Goal: Task Accomplishment & Management: Manage account settings

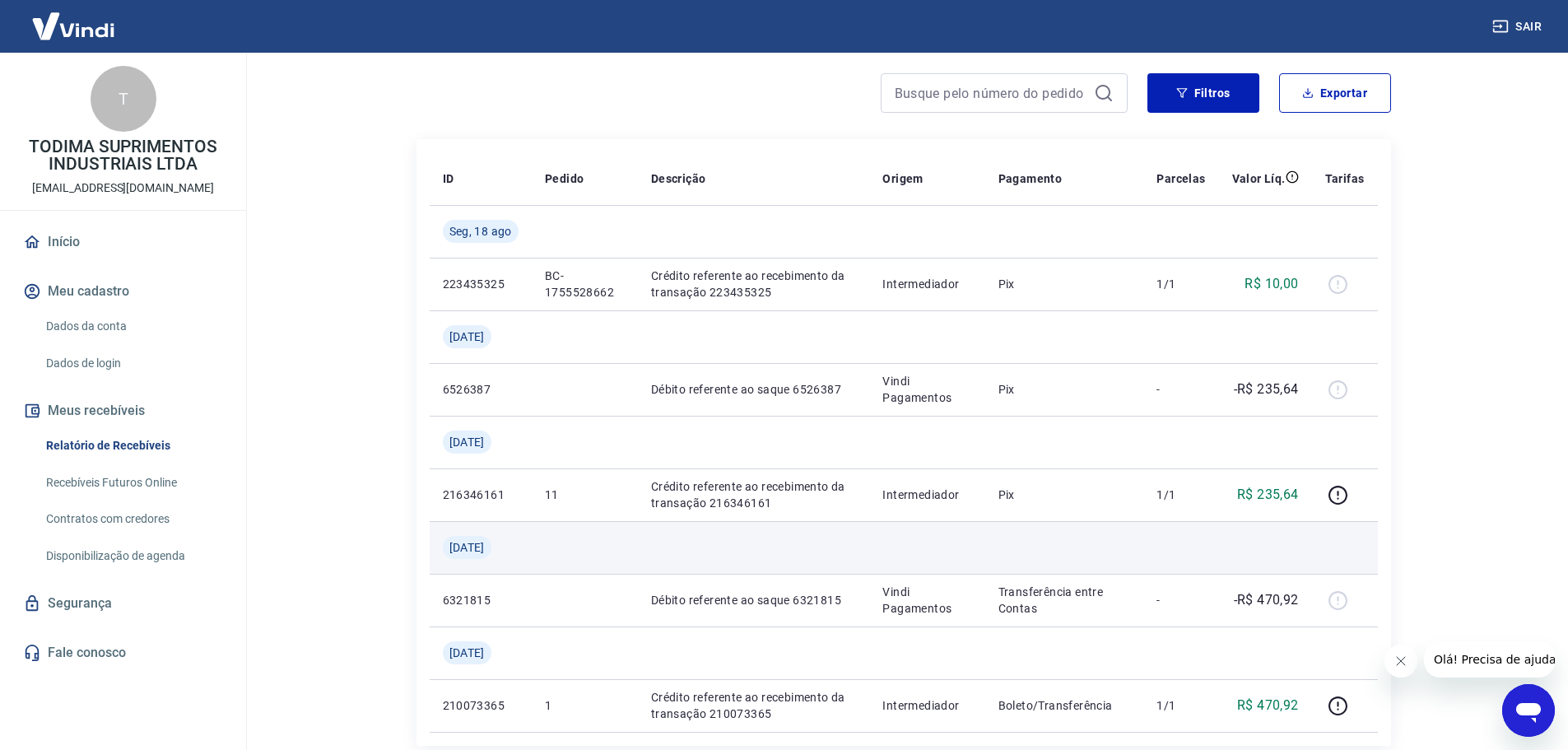
scroll to position [110, 0]
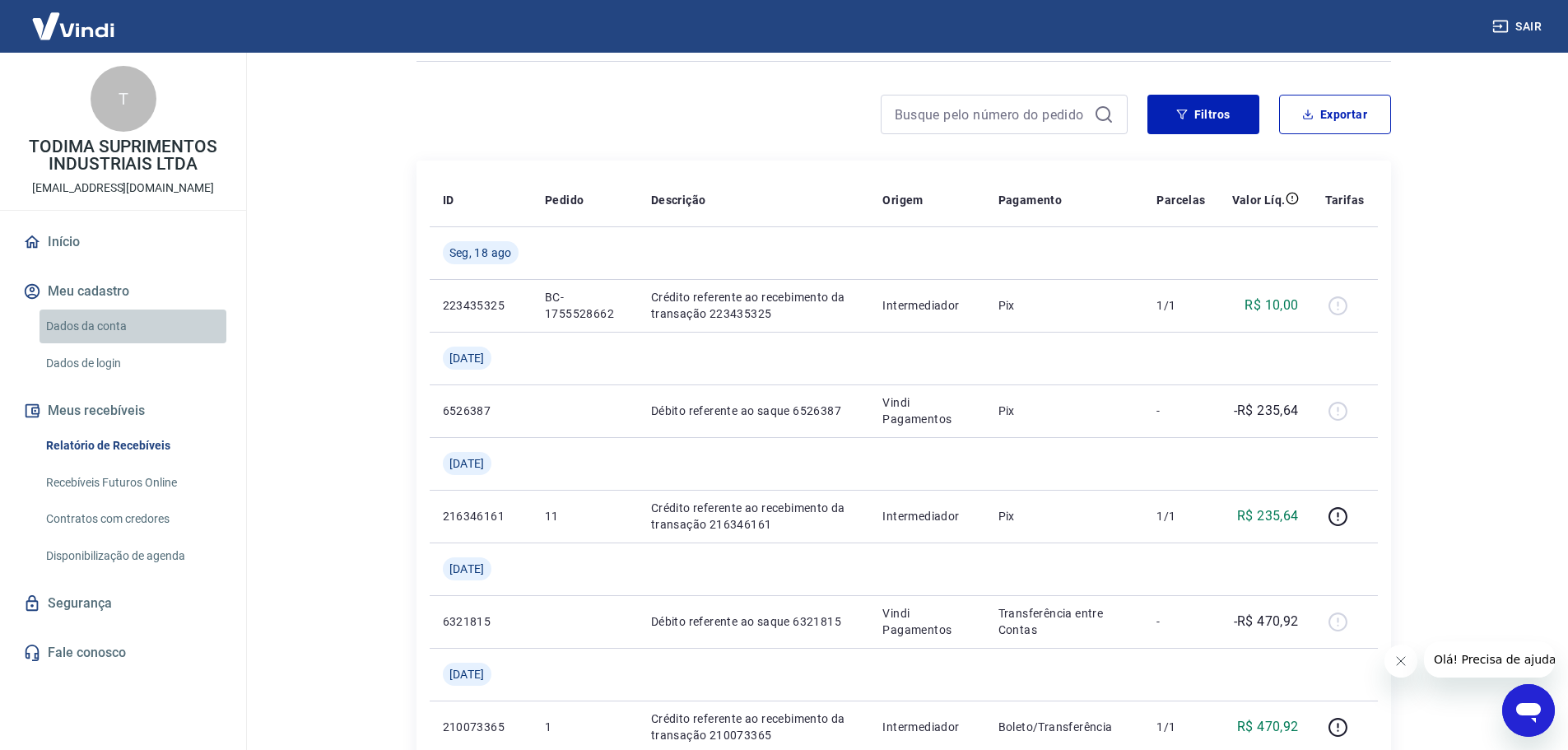
click at [81, 321] on link "Dados da conta" at bounding box center [133, 326] width 187 height 34
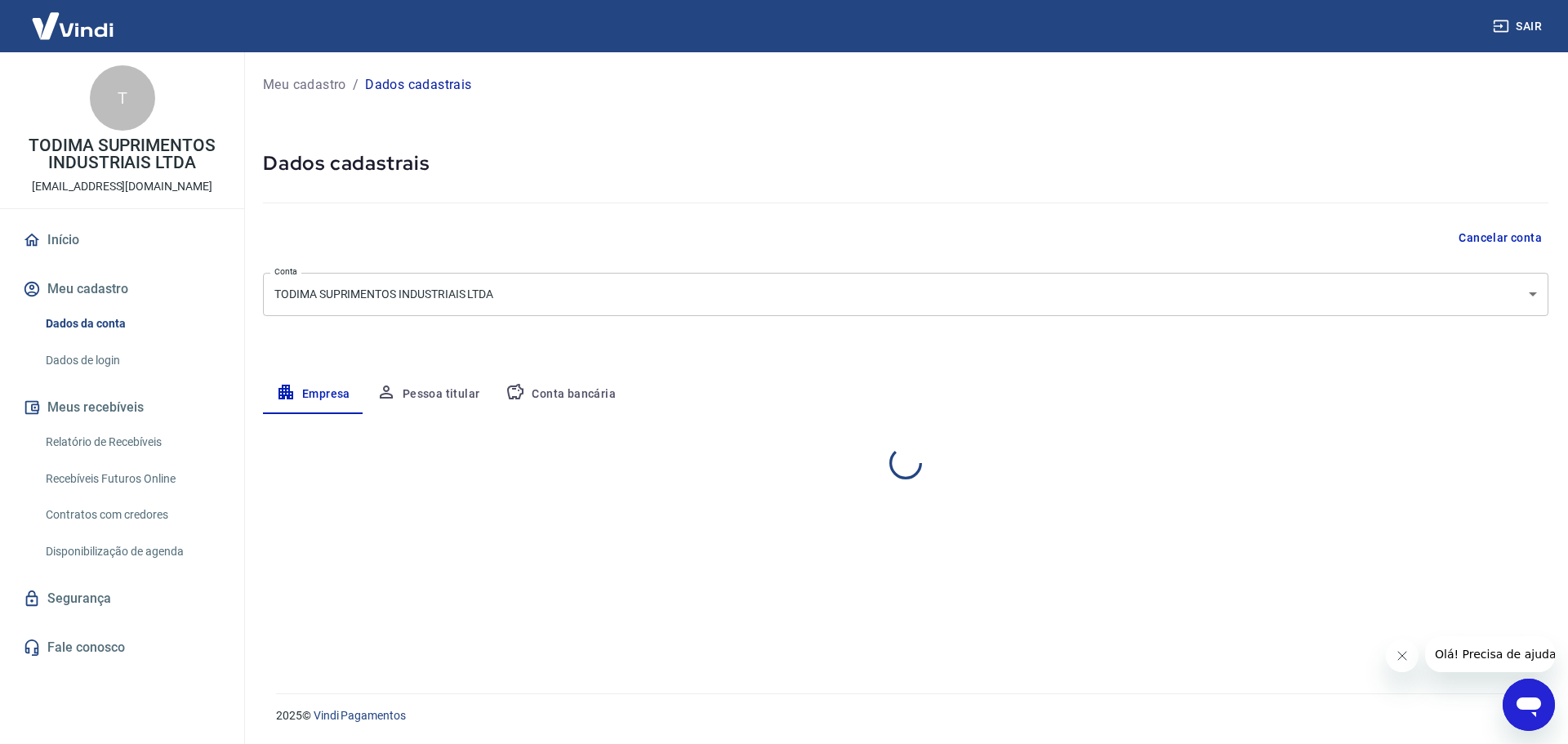
select select "ES"
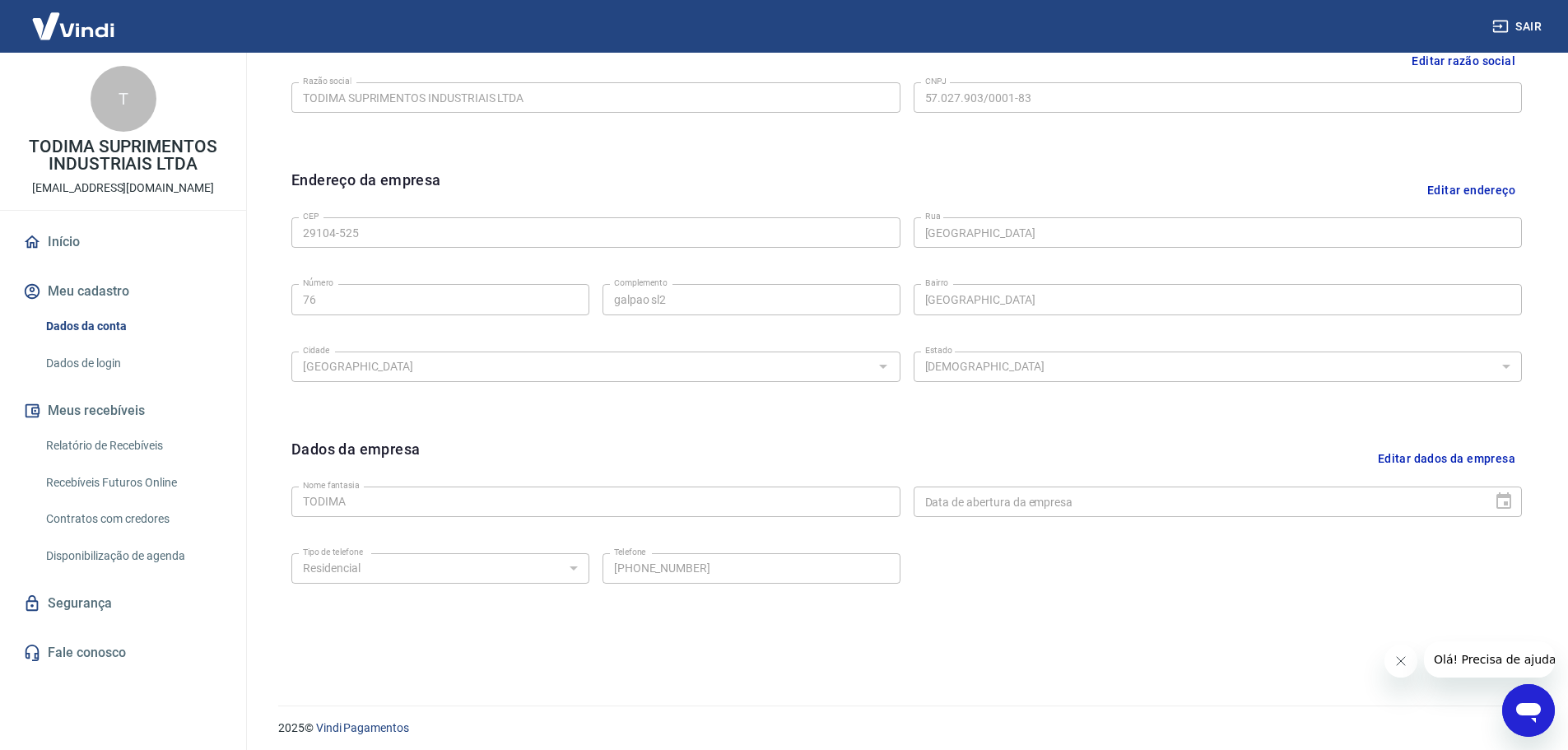
scroll to position [437, 0]
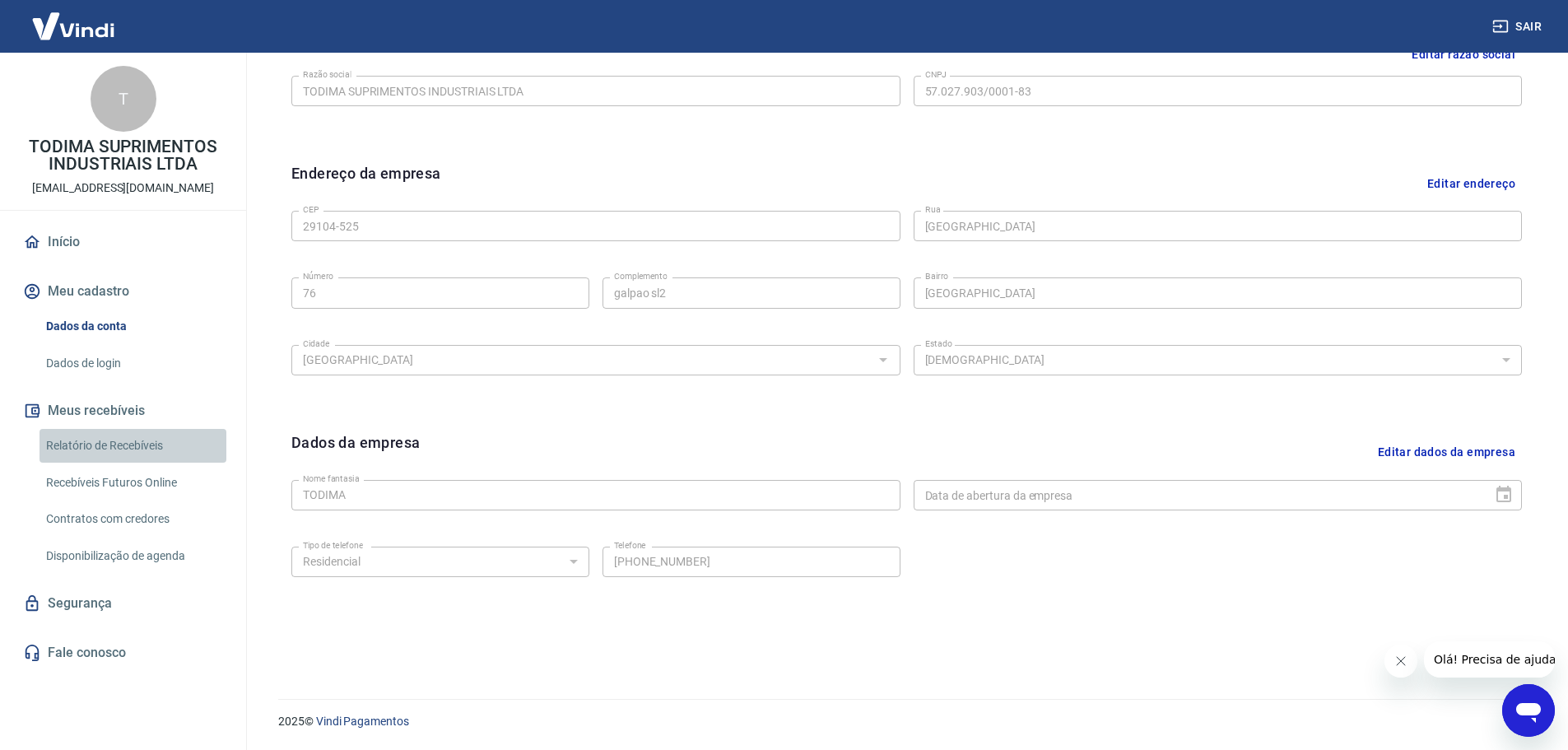
click at [103, 441] on link "Relatório de Recebíveis" at bounding box center [133, 446] width 187 height 34
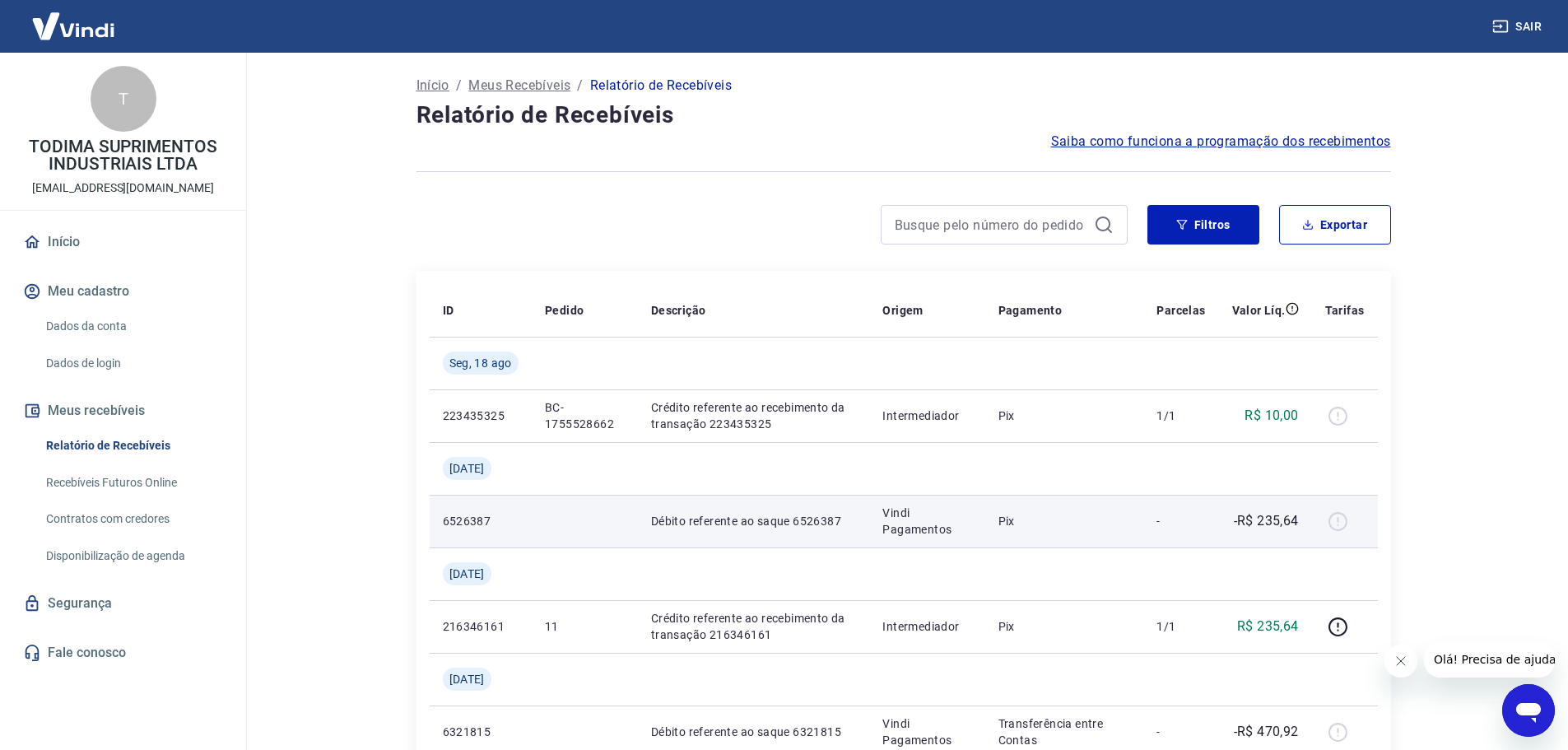
click at [1337, 520] on div at bounding box center [1345, 521] width 40 height 26
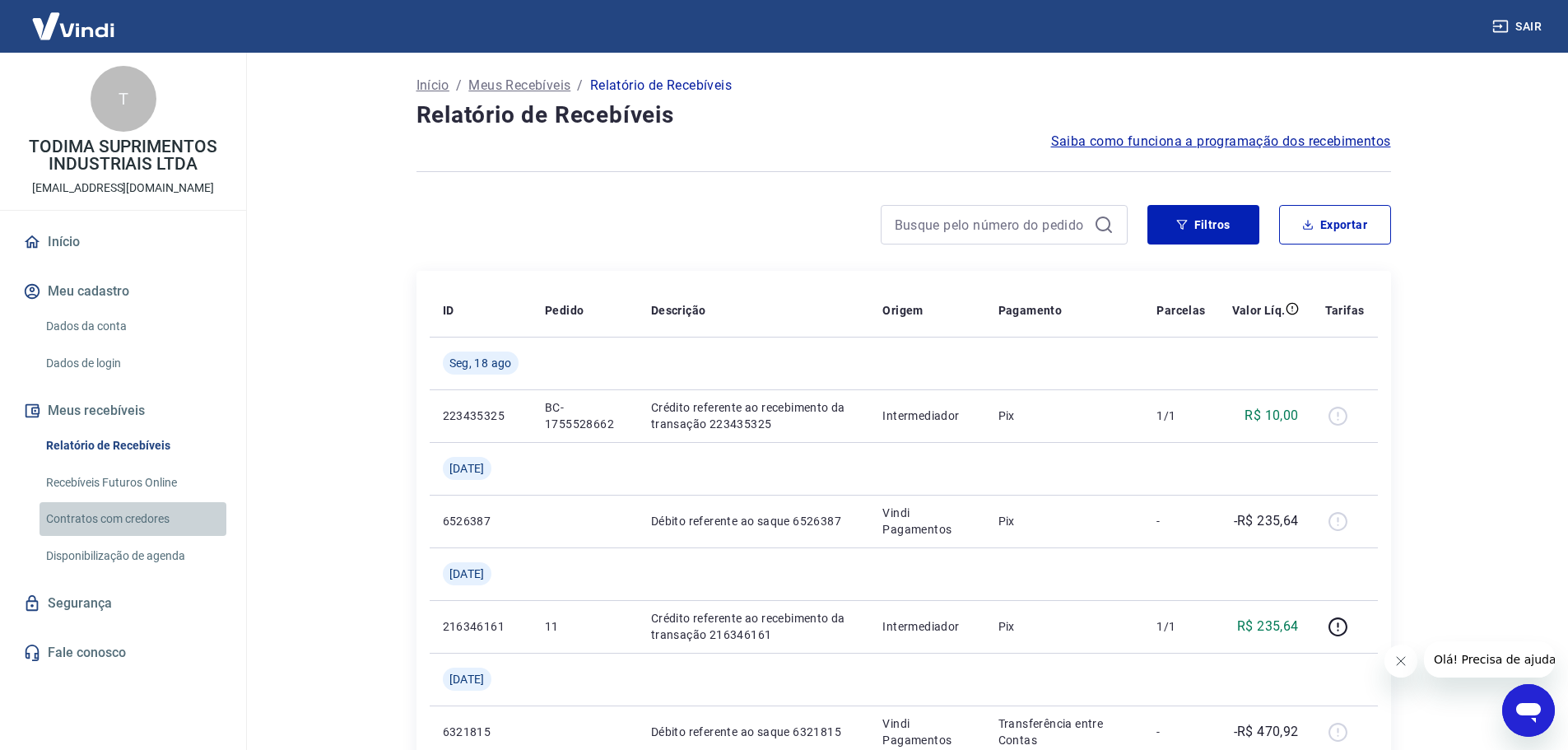
click at [88, 518] on link "Contratos com credores" at bounding box center [133, 518] width 187 height 34
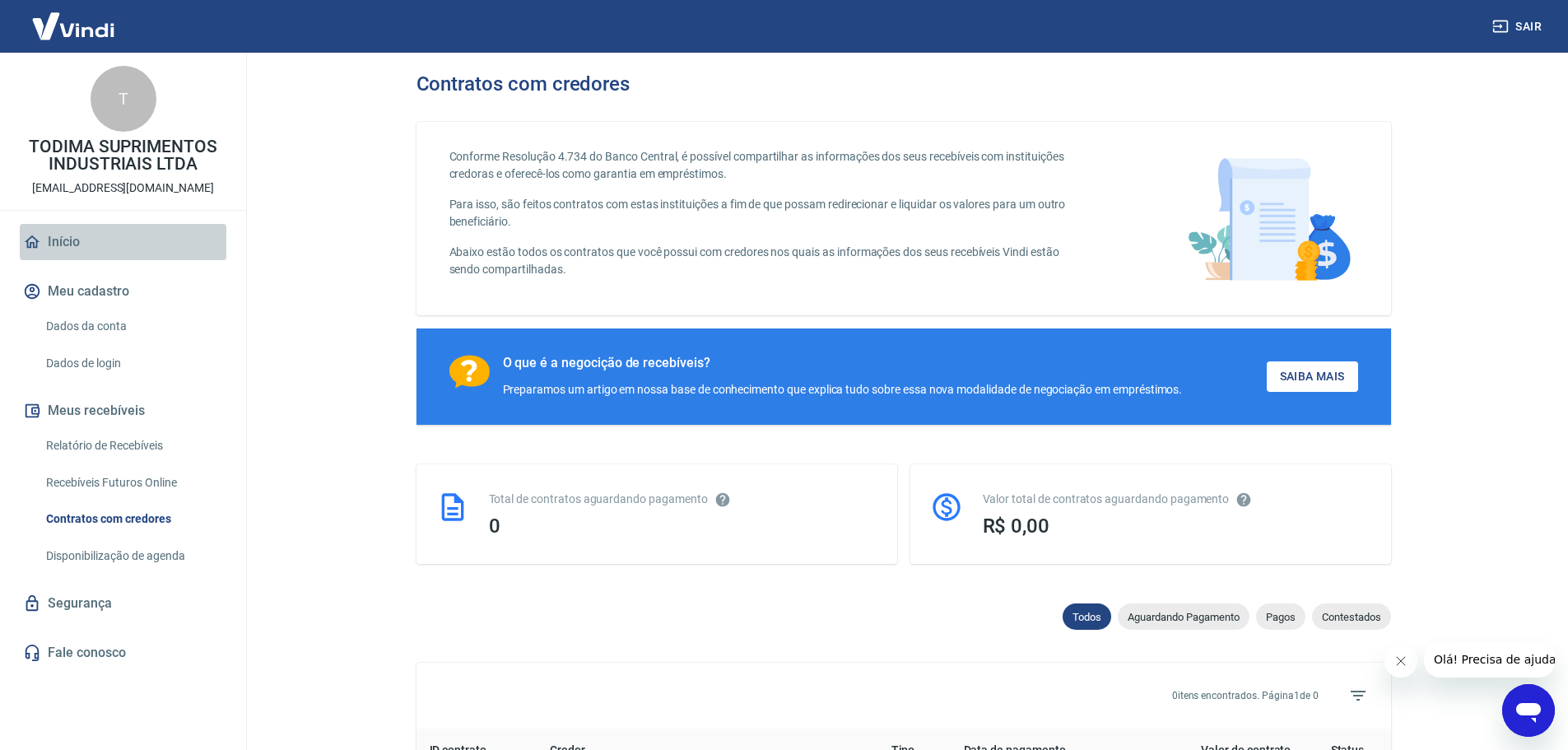
click at [55, 236] on link "Início" at bounding box center [123, 242] width 206 height 36
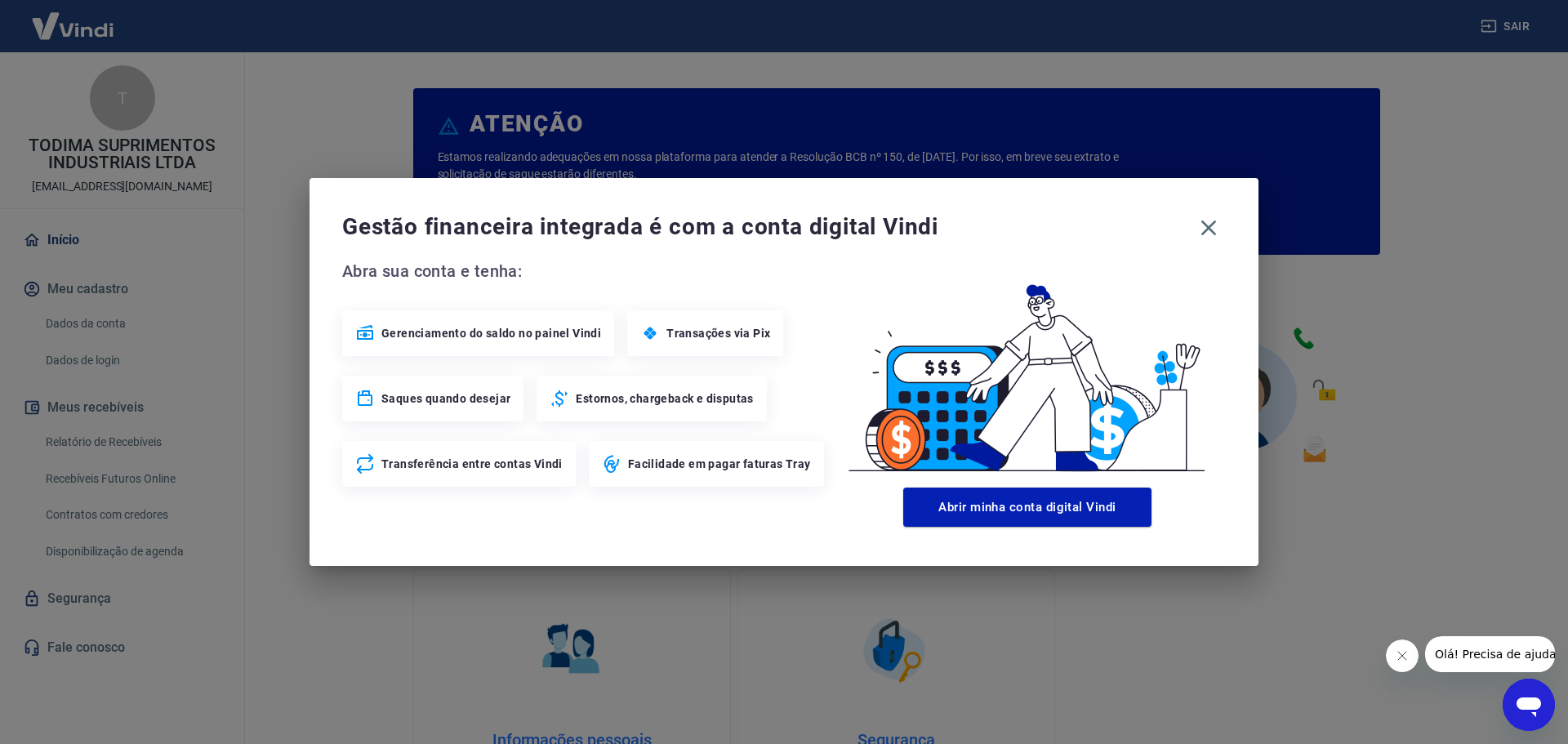
click at [355, 402] on icon at bounding box center [365, 398] width 20 height 20
click at [1208, 227] on icon "button" at bounding box center [1209, 228] width 15 height 15
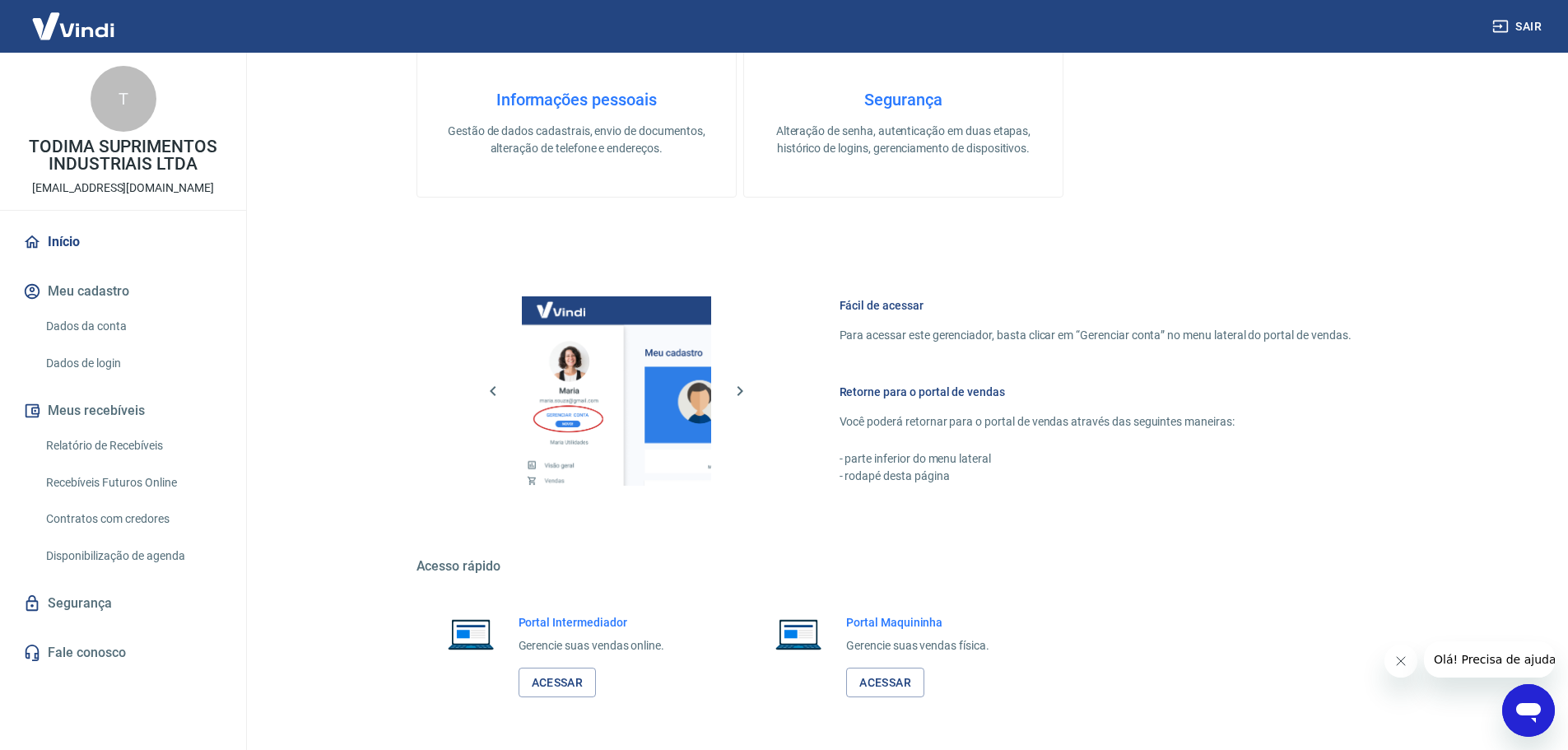
scroll to position [704, 0]
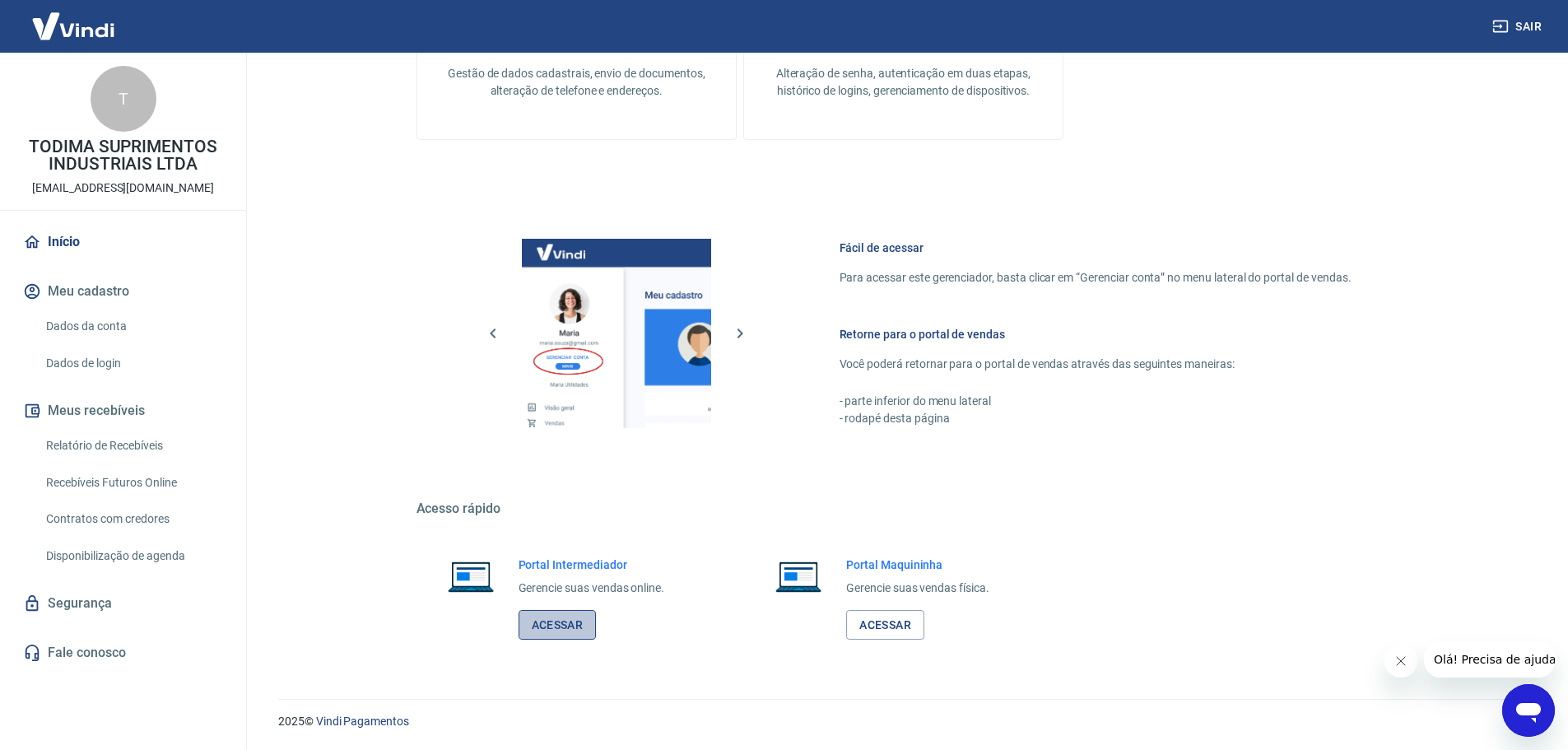
click at [545, 627] on link "Acessar" at bounding box center [557, 625] width 78 height 30
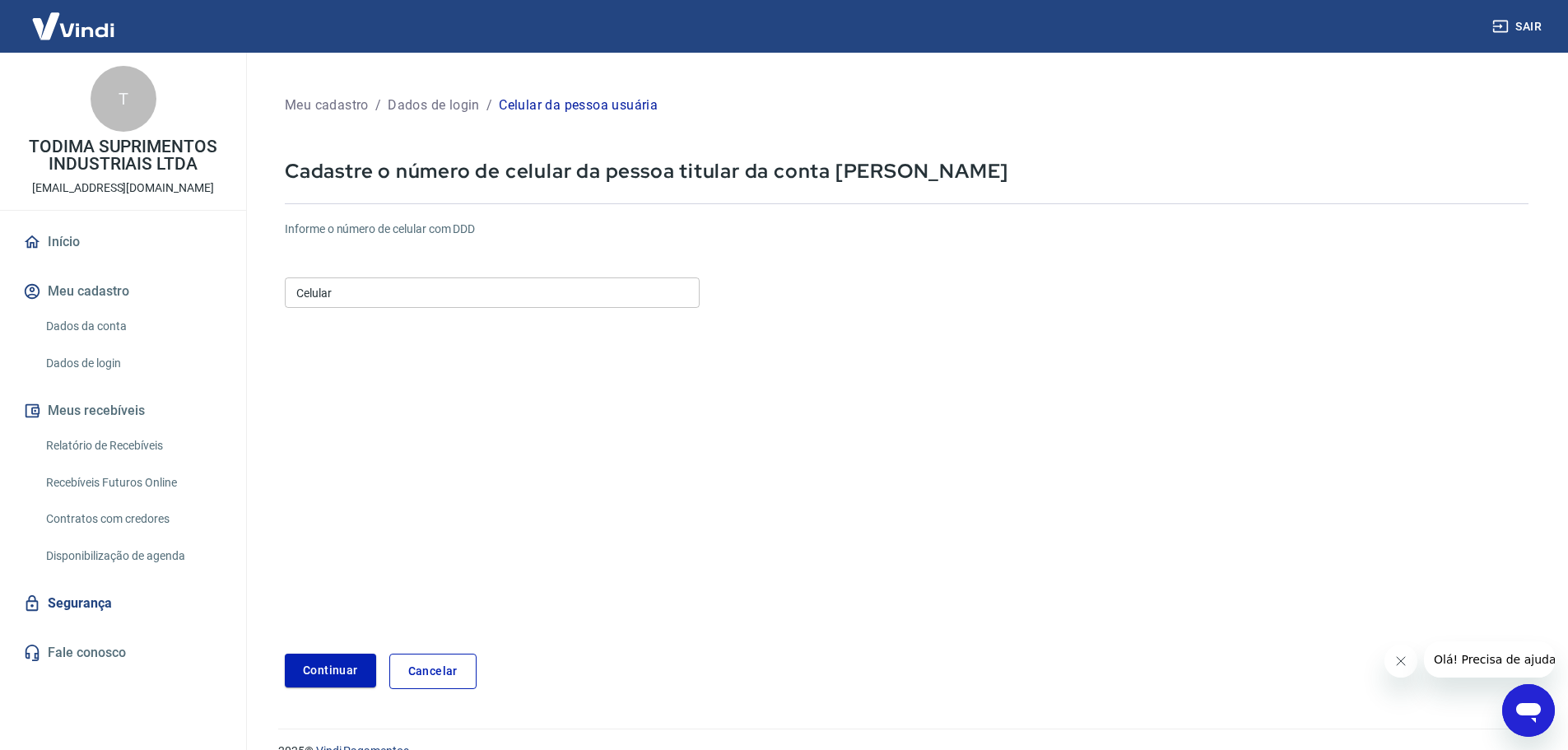
click at [344, 288] on input "Celular" at bounding box center [492, 292] width 415 height 30
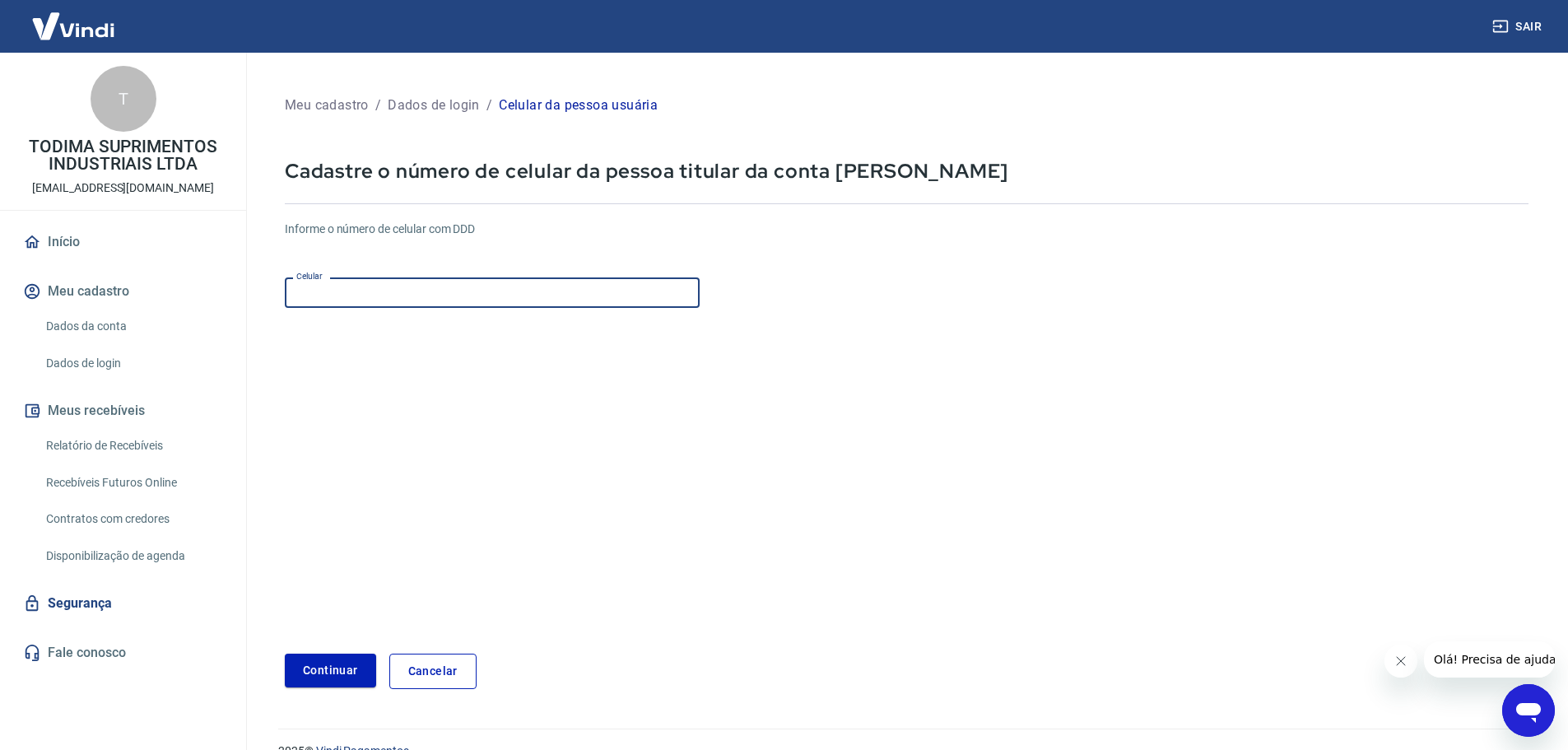
type input "[PHONE_NUMBER]"
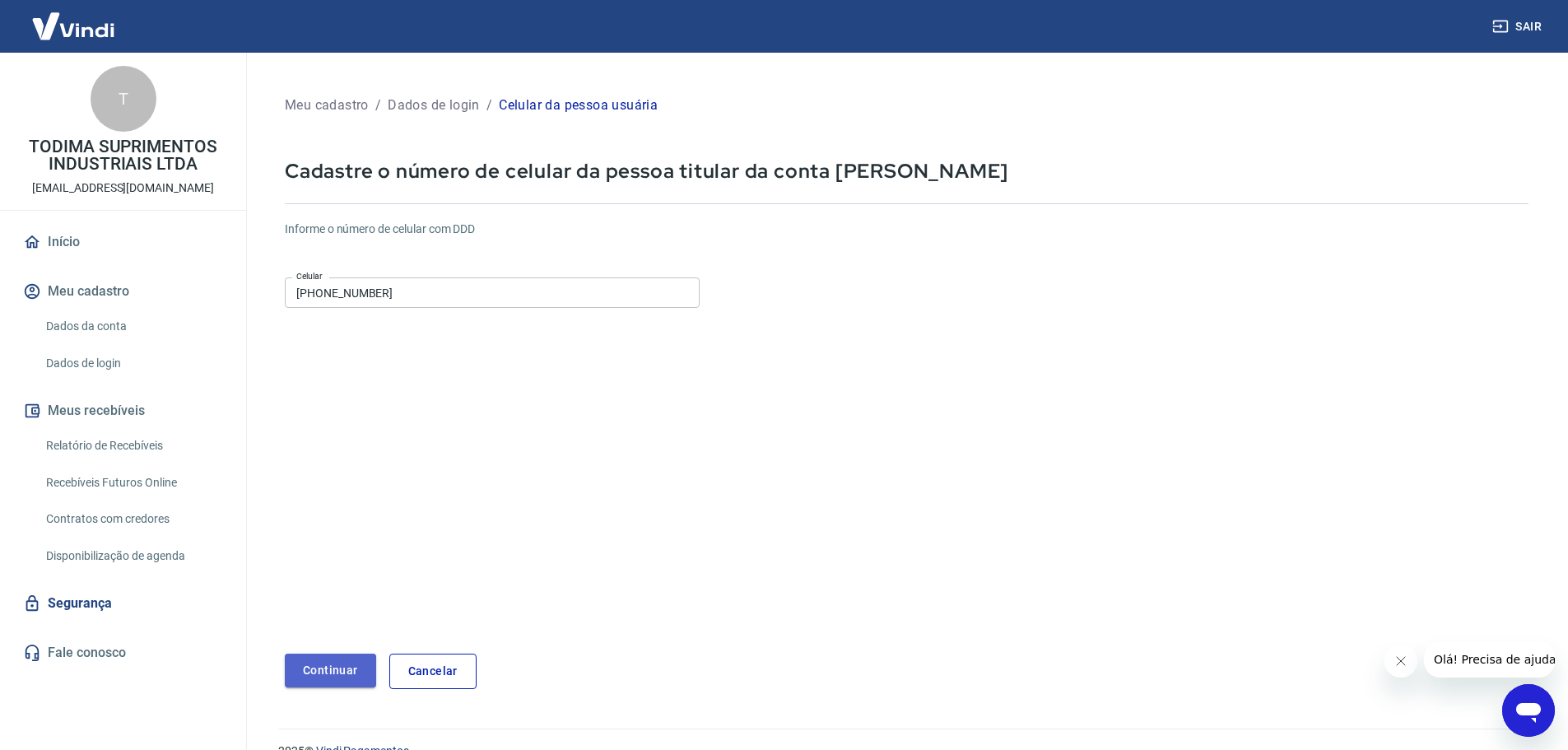
click at [315, 668] on button "Continuar" at bounding box center [330, 670] width 91 height 34
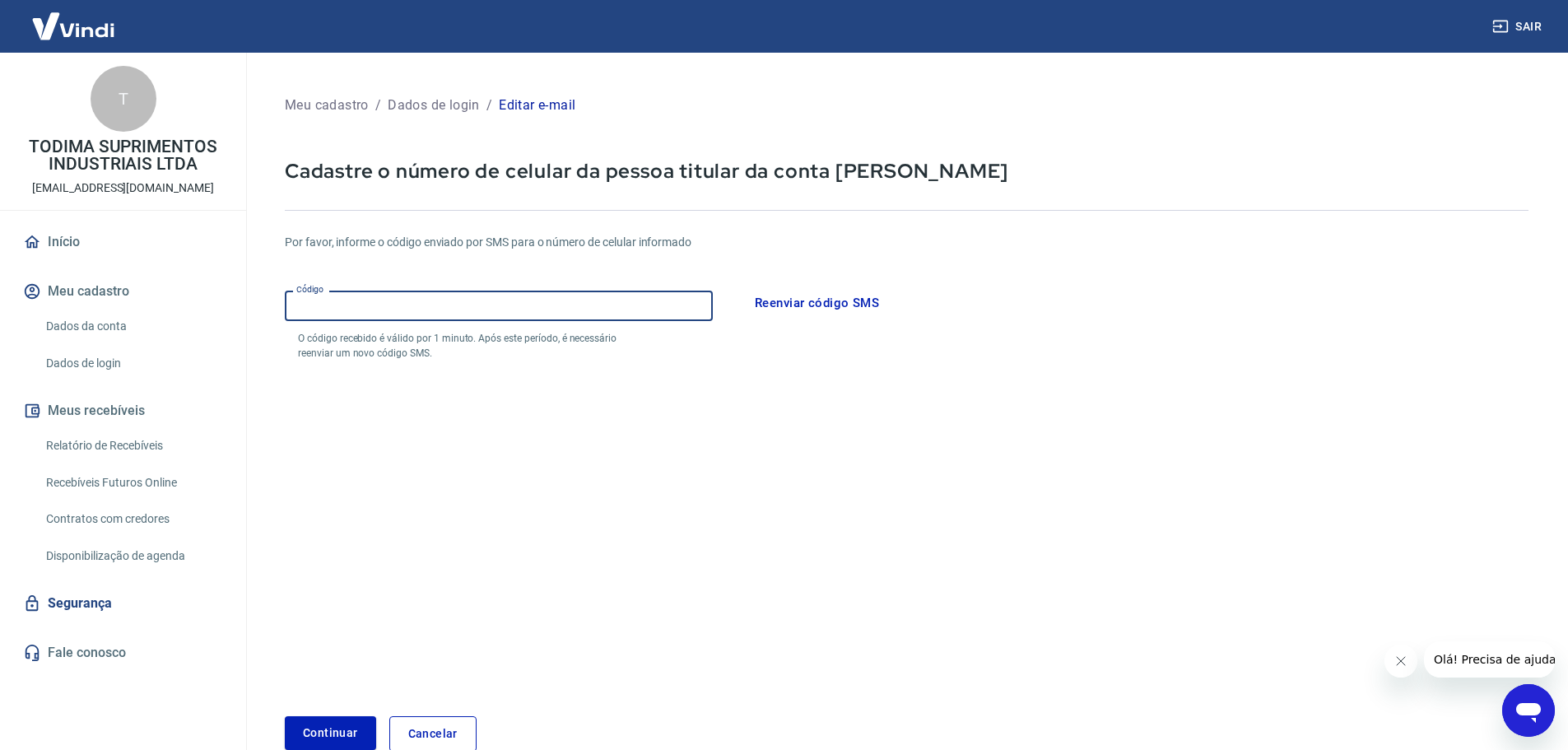
click at [335, 301] on input "Código" at bounding box center [499, 305] width 428 height 30
type input "109683"
click at [319, 735] on button "Continuar" at bounding box center [330, 733] width 91 height 34
